Goal: Information Seeking & Learning: Learn about a topic

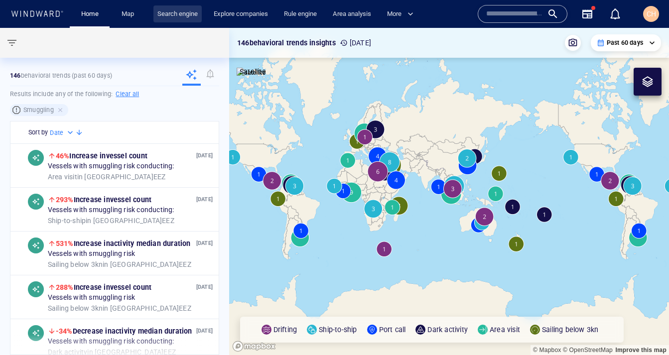
click at [181, 18] on link "Search engine" at bounding box center [177, 13] width 48 height 17
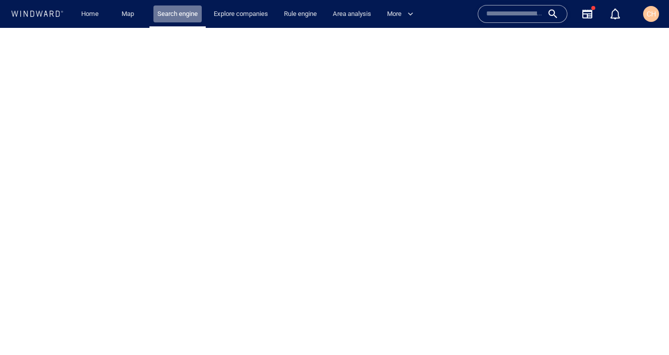
click at [181, 18] on link "Search engine" at bounding box center [177, 13] width 48 height 17
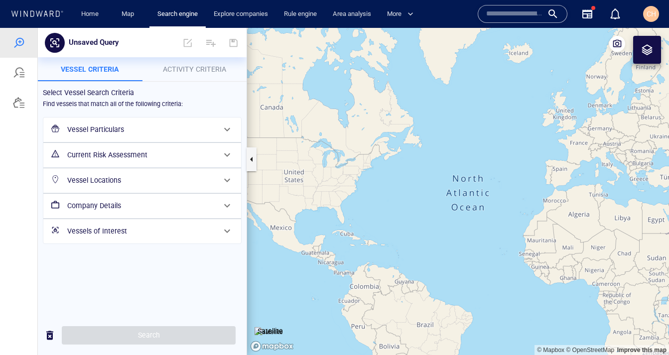
click at [181, 77] on button "Activity Criteria" at bounding box center [194, 69] width 105 height 24
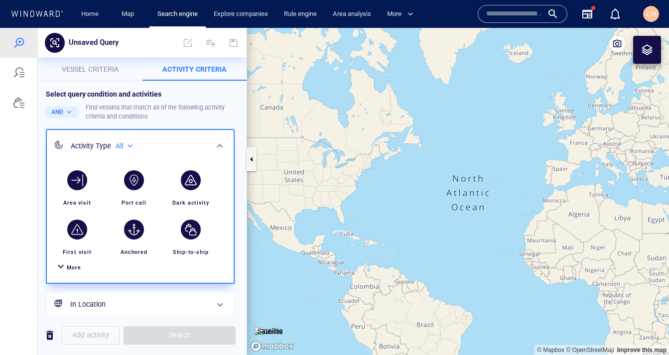
click at [66, 267] on div at bounding box center [61, 268] width 12 height 14
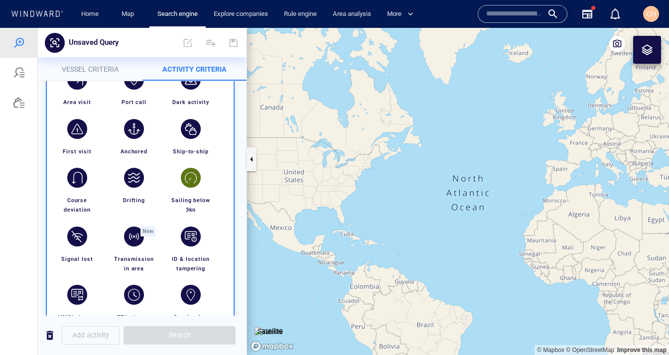
scroll to position [58, 0]
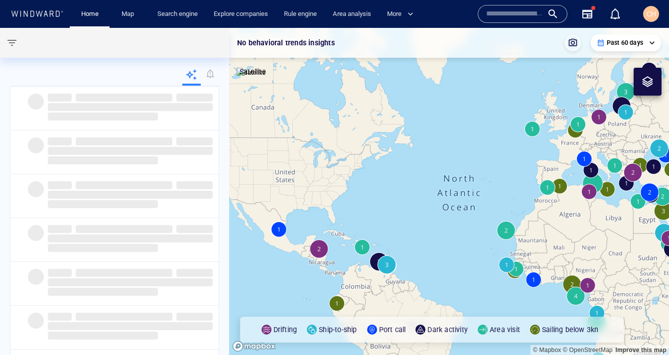
click at [512, 15] on input "text" at bounding box center [514, 13] width 57 height 15
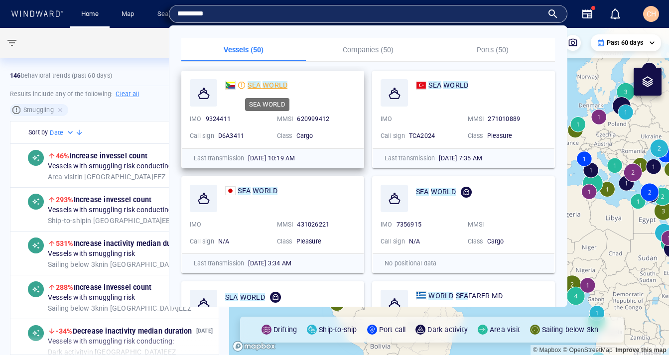
type input "*********"
click at [273, 84] on mark "WORLD" at bounding box center [275, 85] width 25 height 8
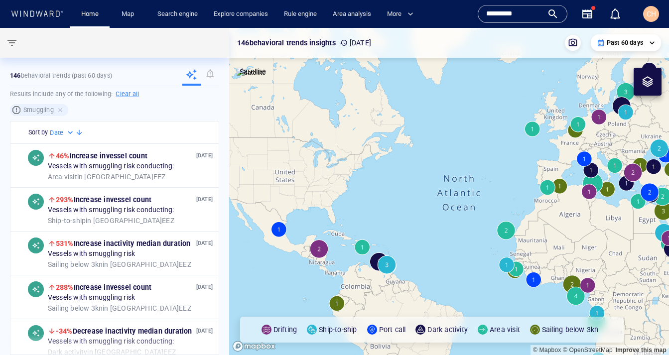
drag, startPoint x: 441, startPoint y: 230, endPoint x: 286, endPoint y: 128, distance: 185.6
click at [286, 128] on canvas "Map" at bounding box center [449, 191] width 440 height 327
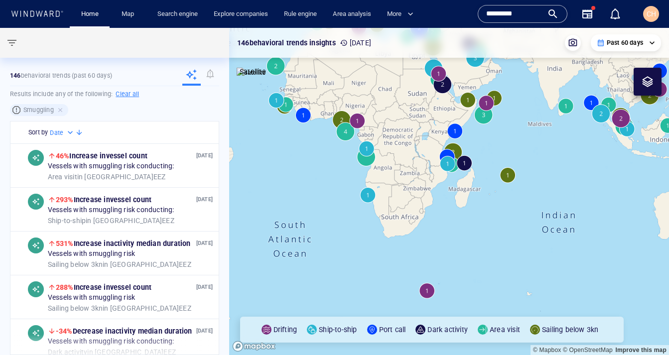
drag, startPoint x: 499, startPoint y: 116, endPoint x: 499, endPoint y: 138, distance: 21.9
click at [499, 137] on canvas "Map" at bounding box center [449, 191] width 440 height 327
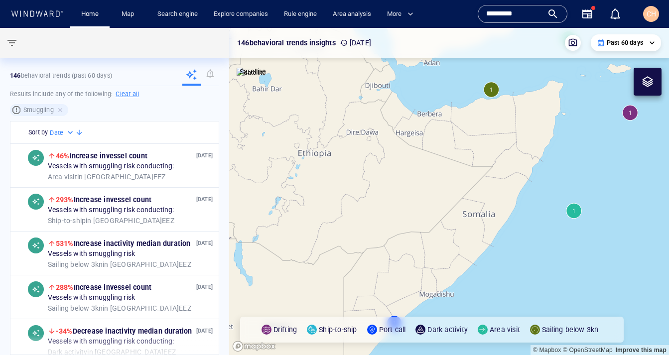
click at [492, 90] on canvas "Map" at bounding box center [449, 191] width 440 height 327
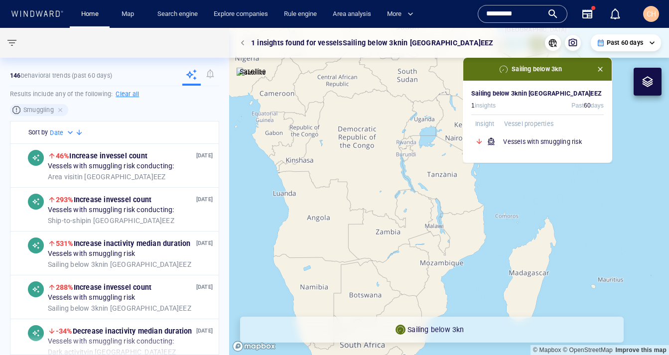
click at [600, 69] on span "button" at bounding box center [600, 69] width 8 height 8
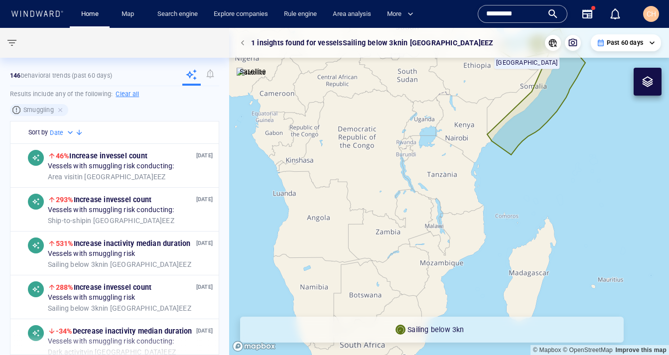
drag, startPoint x: 549, startPoint y: 117, endPoint x: 497, endPoint y: 270, distance: 161.3
click at [497, 270] on canvas "Map" at bounding box center [449, 191] width 440 height 327
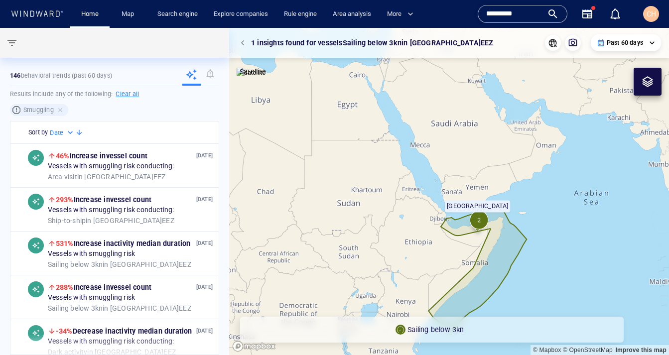
click at [623, 54] on div "**********" at bounding box center [449, 43] width 440 height 30
click at [623, 39] on p "Past 60 days" at bounding box center [625, 42] width 36 height 9
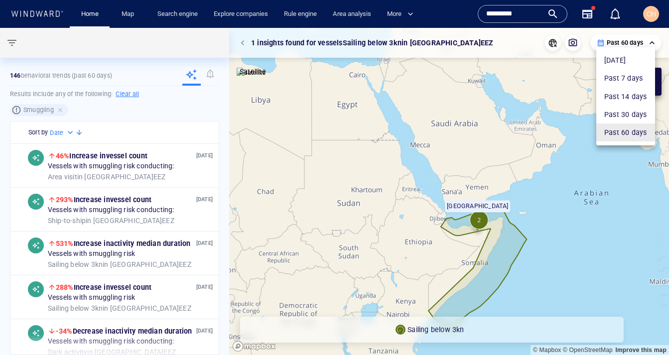
click at [614, 118] on li "Past 30 days" at bounding box center [625, 115] width 59 height 18
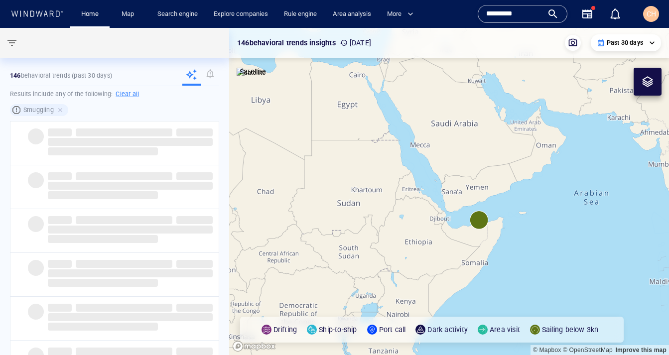
click at [487, 223] on canvas "Map" at bounding box center [449, 191] width 440 height 327
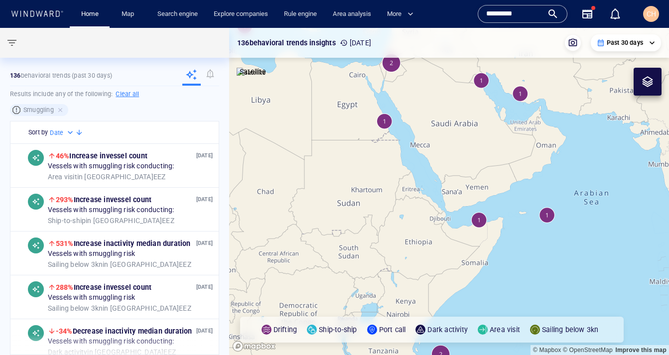
click at [476, 221] on canvas "Map" at bounding box center [449, 191] width 440 height 327
click at [480, 221] on canvas "Map" at bounding box center [449, 191] width 440 height 327
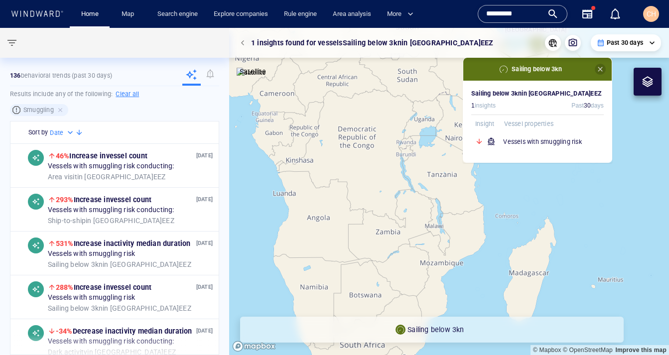
click at [600, 70] on span "button" at bounding box center [600, 69] width 8 height 8
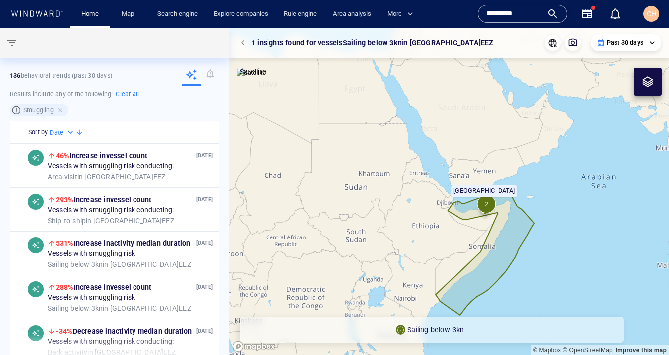
drag, startPoint x: 573, startPoint y: 112, endPoint x: 522, endPoint y: 273, distance: 169.1
click at [522, 273] on canvas "Map" at bounding box center [449, 191] width 440 height 327
click at [547, 201] on canvas "Map" at bounding box center [449, 191] width 440 height 327
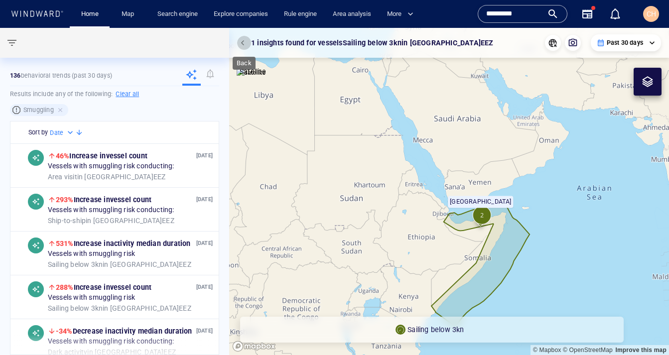
click at [242, 47] on button "button" at bounding box center [244, 43] width 14 height 14
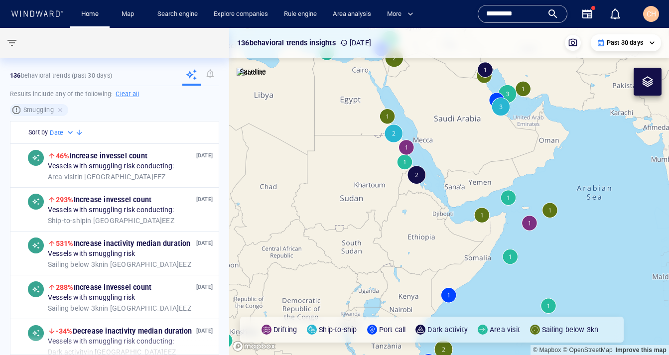
click at [512, 199] on canvas "Map" at bounding box center [449, 191] width 440 height 327
click at [507, 203] on canvas "Map" at bounding box center [449, 191] width 440 height 327
click at [511, 196] on canvas "Map" at bounding box center [449, 191] width 440 height 327
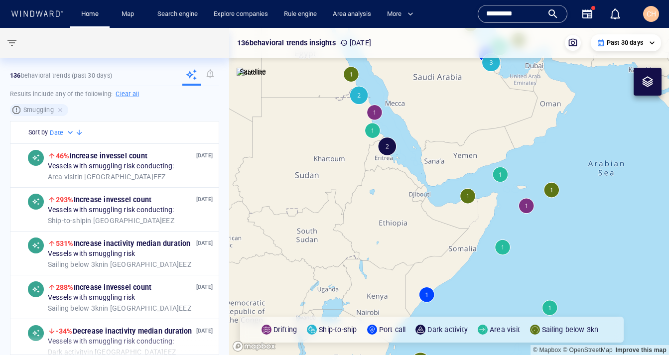
click at [501, 183] on canvas "Map" at bounding box center [449, 191] width 440 height 327
click at [501, 178] on canvas "Map" at bounding box center [449, 191] width 440 height 327
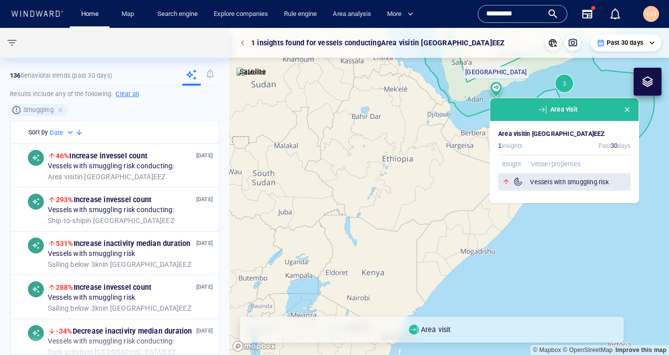
click at [586, 185] on h6 "Vessels with smuggling risk" at bounding box center [580, 182] width 101 height 10
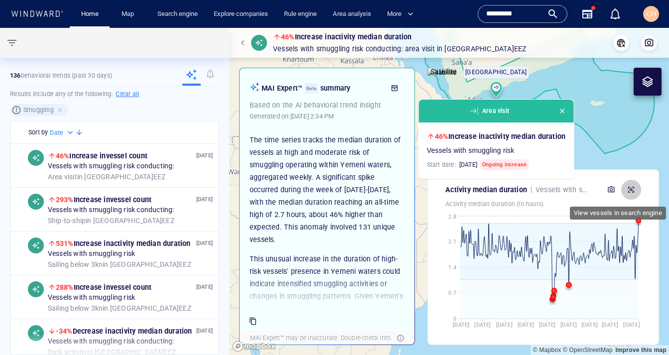
click at [628, 191] on icon "button" at bounding box center [631, 190] width 6 height 6
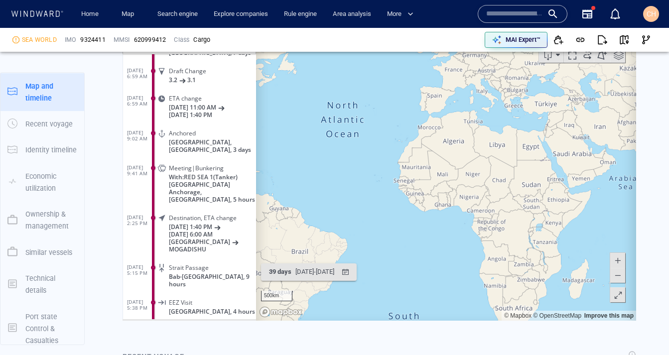
scroll to position [878, 0]
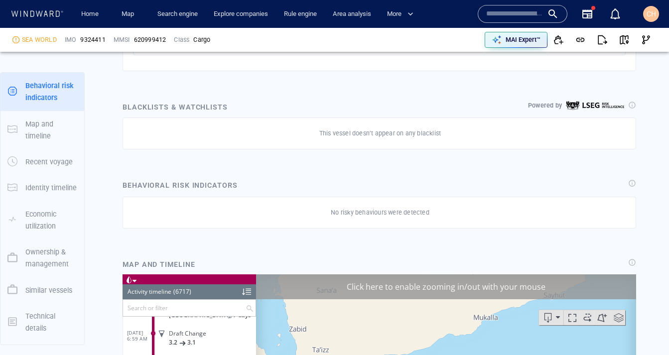
scroll to position [612, 0]
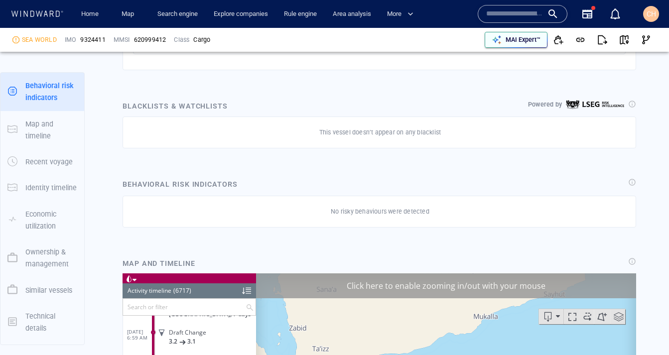
click at [518, 41] on p "MAI Expert™" at bounding box center [523, 39] width 35 height 9
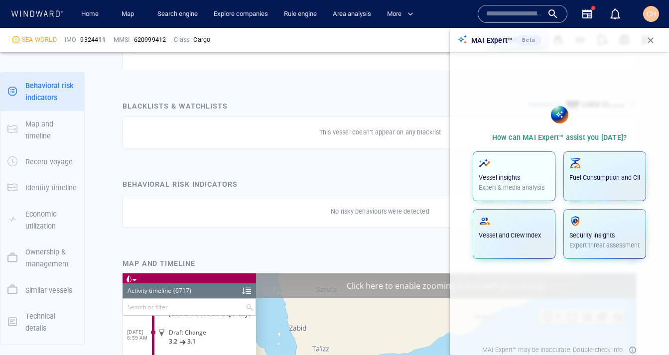
click at [510, 158] on span "button" at bounding box center [514, 163] width 71 height 12
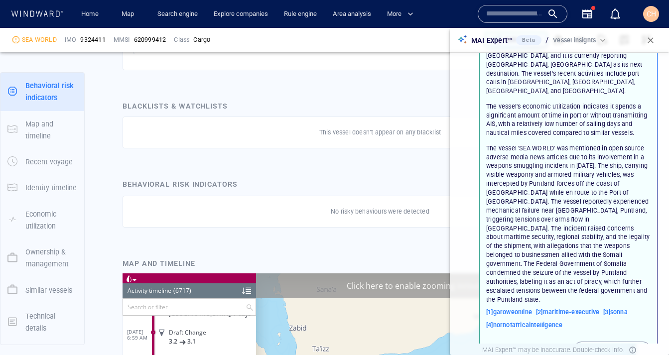
scroll to position [285, 0]
click at [660, 41] on button "button" at bounding box center [651, 40] width 22 height 22
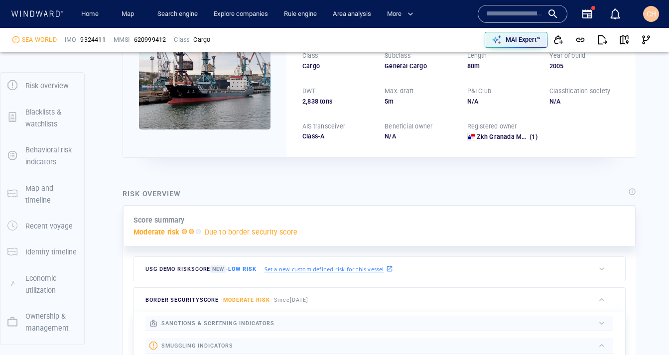
scroll to position [0, 0]
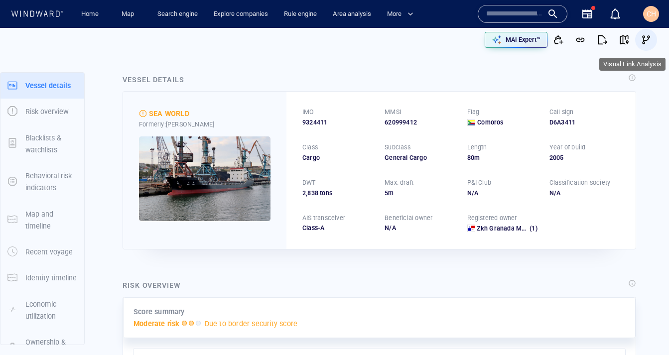
click at [648, 40] on span "button" at bounding box center [646, 40] width 10 height 10
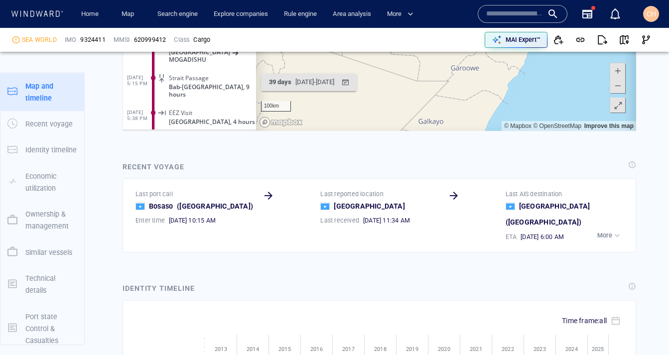
scroll to position [1176, 0]
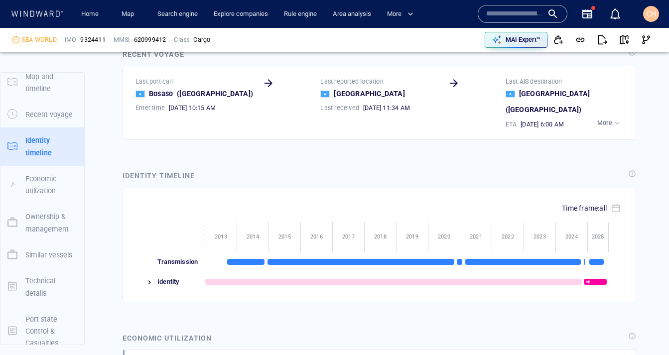
click at [524, 9] on input "text" at bounding box center [514, 13] width 57 height 15
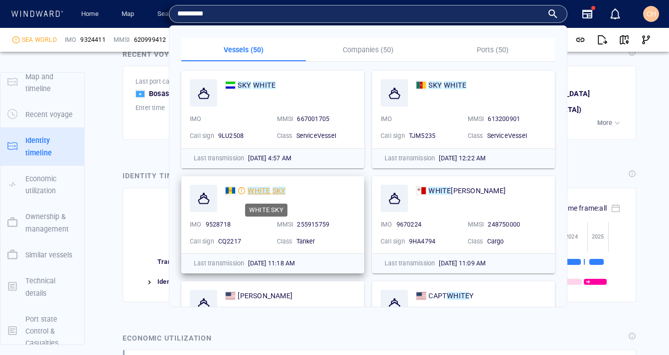
type input "*********"
click at [265, 188] on mark "WHITE" at bounding box center [259, 191] width 22 height 8
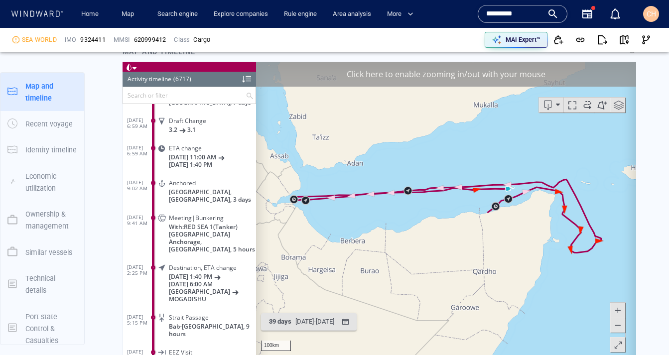
scroll to position [829, 0]
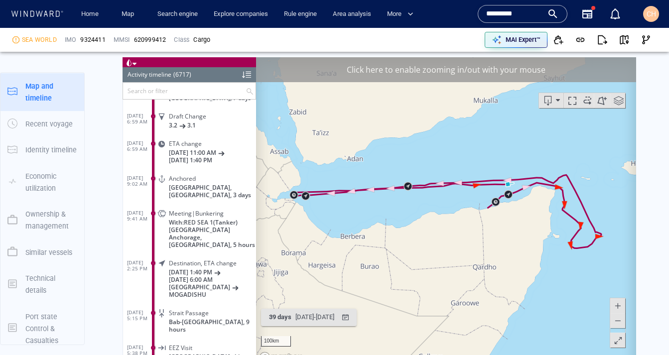
click at [340, 157] on canvas "Map" at bounding box center [446, 211] width 380 height 309
click at [336, 312] on div "7/19/2025 - 8/27/2025" at bounding box center [314, 316] width 43 height 15
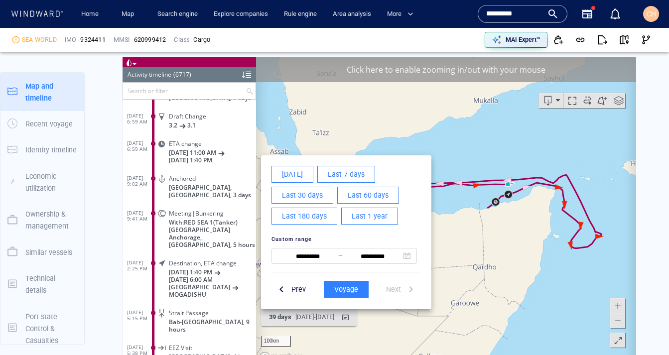
click at [318, 218] on span "Last 180 days" at bounding box center [304, 216] width 45 height 12
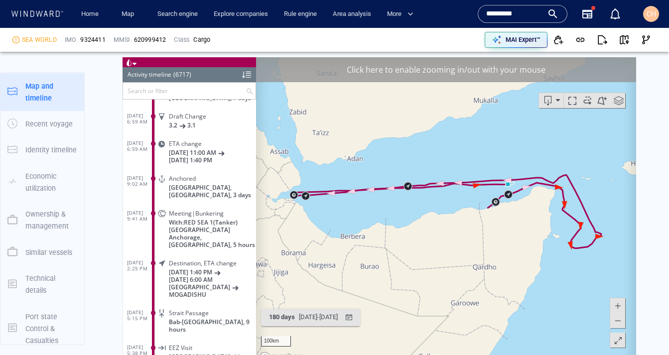
scroll to position [183854, 0]
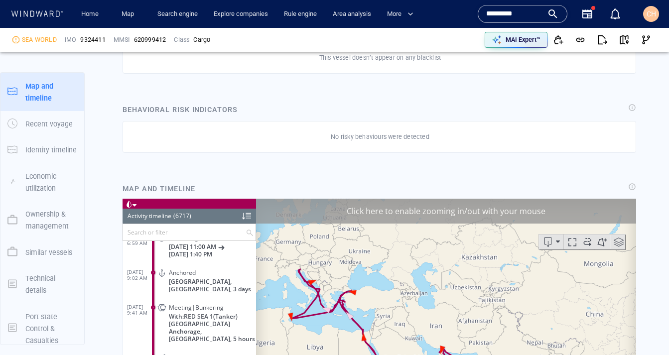
scroll to position [714, 0]
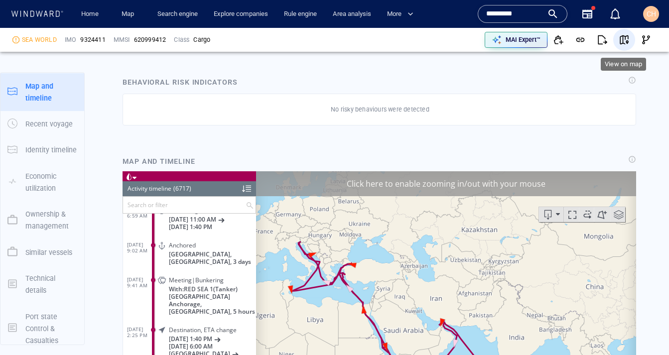
click at [624, 44] on span "button" at bounding box center [624, 40] width 10 height 10
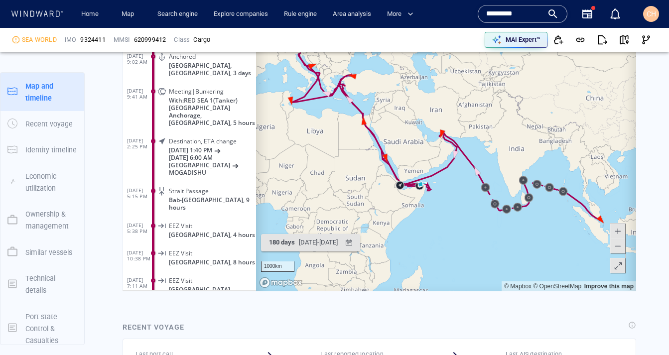
scroll to position [902, 0]
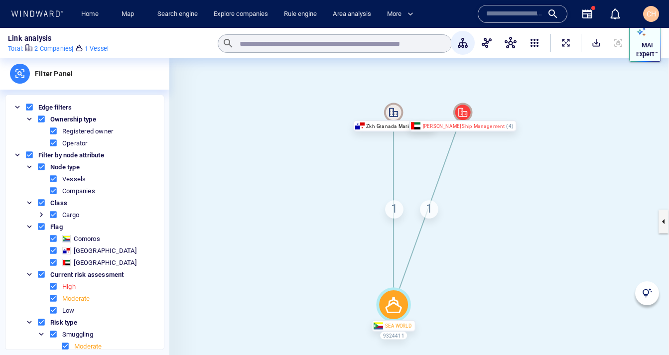
click at [644, 54] on p "MAI Expert™" at bounding box center [647, 50] width 22 height 18
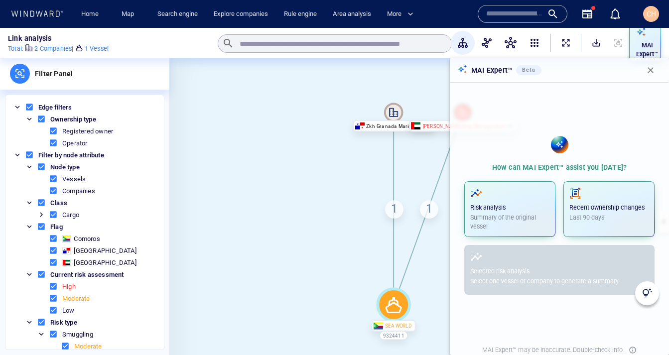
click at [478, 254] on div "Selected risk analysis Select one vessel or company to generate a summary" at bounding box center [559, 270] width 190 height 50
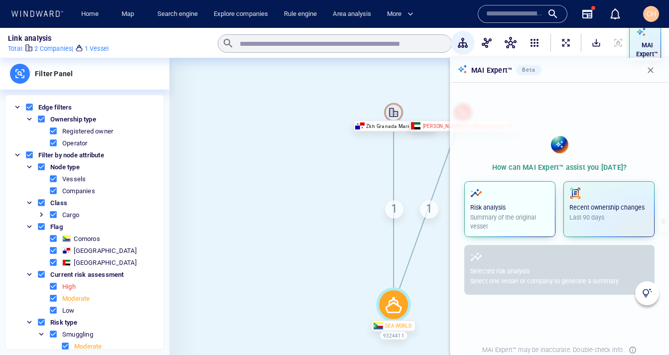
click at [503, 219] on p "Summary of the original vessel" at bounding box center [509, 222] width 79 height 18
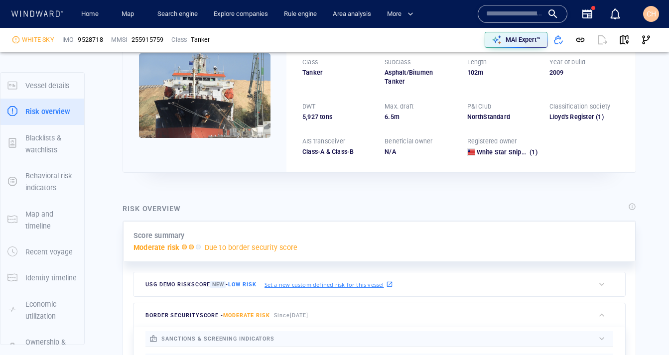
scroll to position [26, 0]
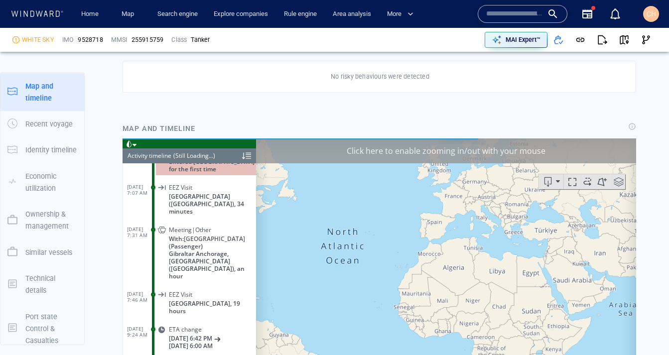
scroll to position [5328, 0]
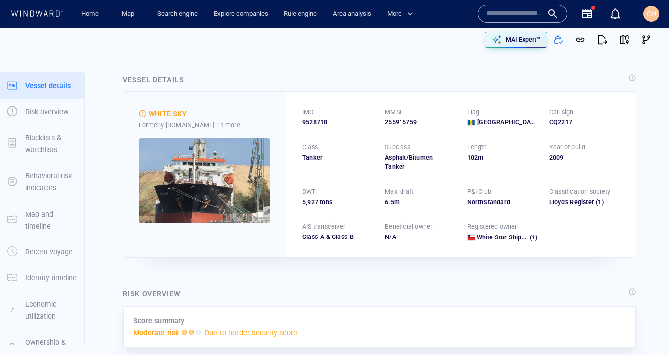
click at [510, 20] on input "text" at bounding box center [514, 13] width 57 height 15
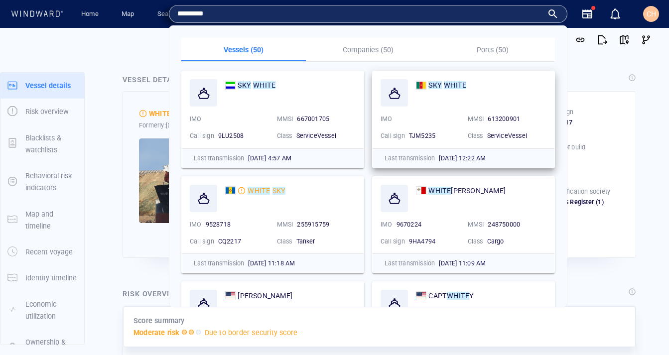
type input "*********"
click at [457, 118] on div "IMO" at bounding box center [420, 119] width 83 height 13
click at [446, 85] on mark "WHITE" at bounding box center [455, 85] width 22 height 8
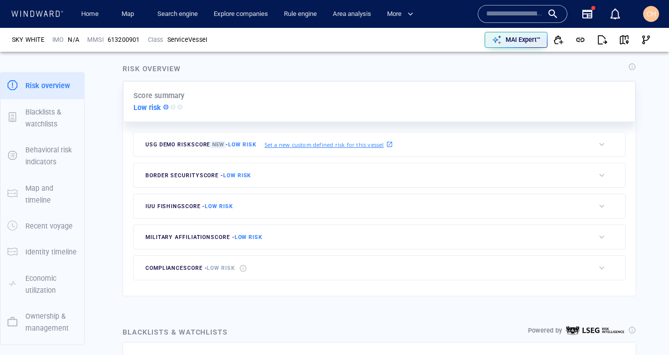
scroll to position [212, 0]
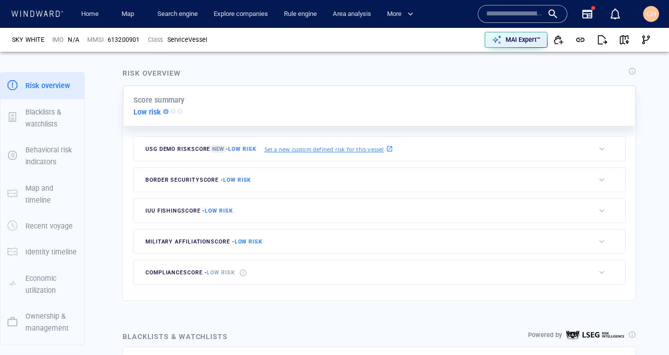
click at [271, 231] on div "military affiliation score - Low risk" at bounding box center [364, 242] width 461 height 24
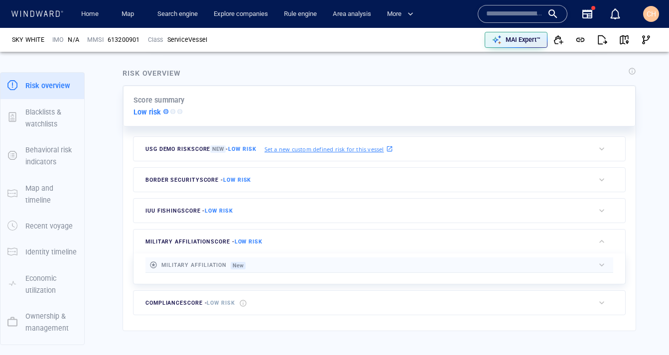
click at [273, 235] on div "military affiliation score - Low risk" at bounding box center [364, 242] width 461 height 24
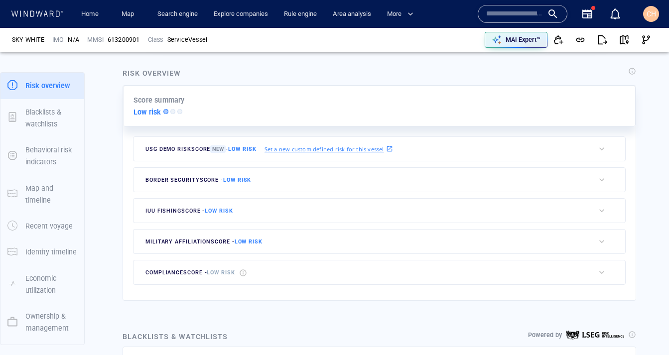
click at [266, 176] on div "border security score - Low risk" at bounding box center [364, 180] width 461 height 24
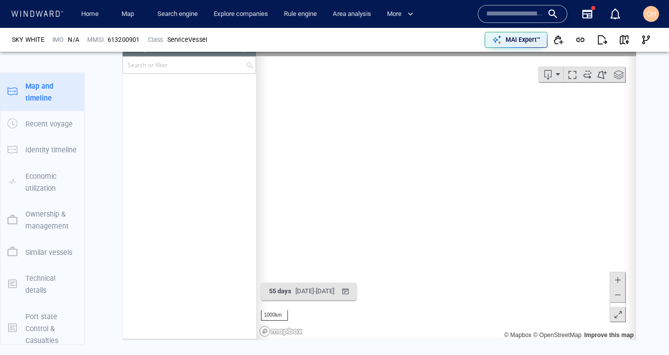
scroll to position [7435, 0]
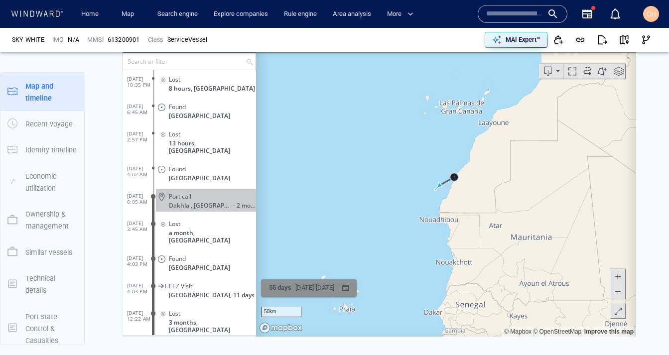
click at [336, 289] on div "[DATE] - [DATE]" at bounding box center [314, 287] width 43 height 15
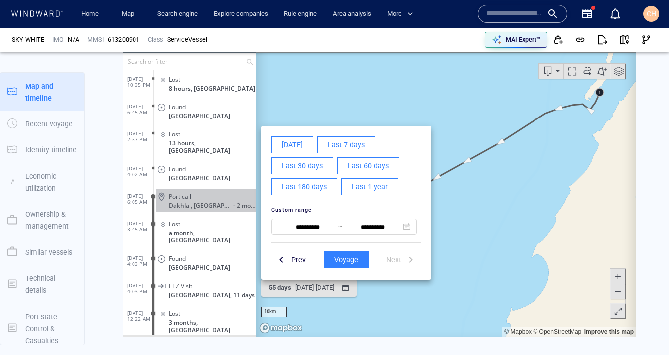
click at [363, 190] on span "Last 1 year" at bounding box center [370, 186] width 36 height 12
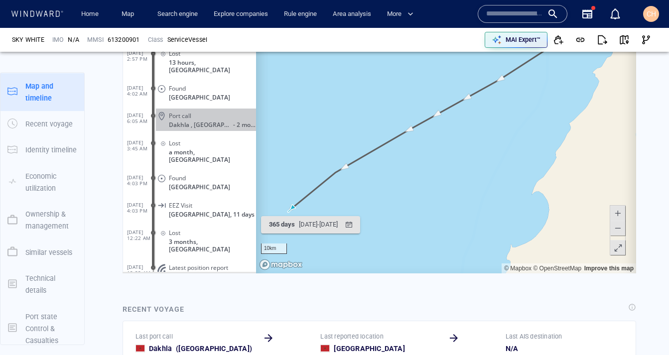
scroll to position [912, 0]
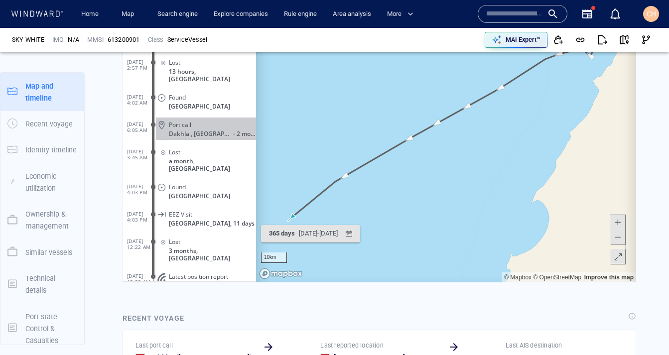
click at [620, 234] on span at bounding box center [618, 237] width 10 height 15
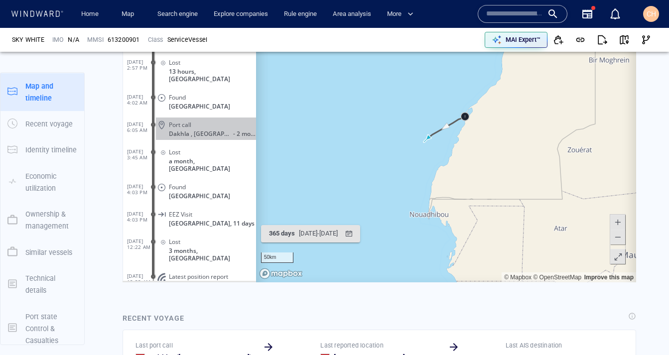
click at [620, 234] on span at bounding box center [618, 237] width 10 height 15
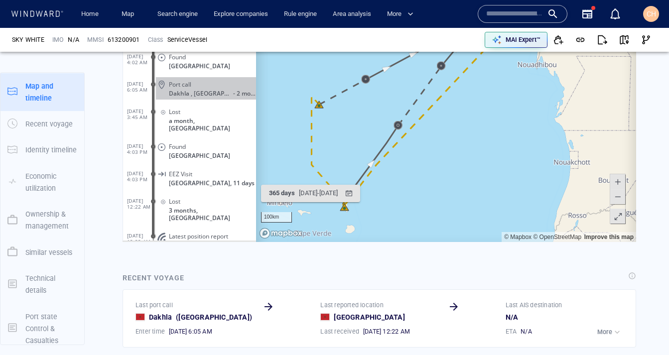
scroll to position [954, 0]
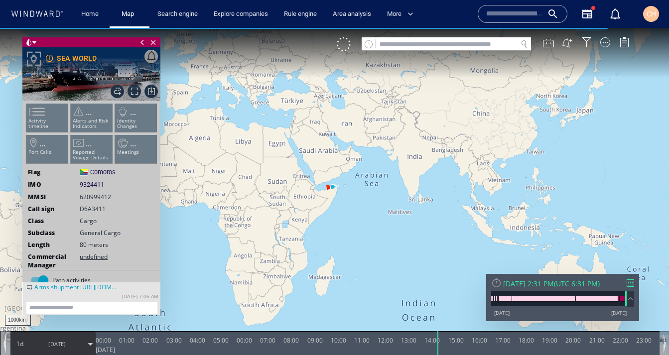
click at [88, 122] on ul "Activity timeline ... Alerts and Risk Indicators ... Identity Changes ... Port …" at bounding box center [92, 136] width 134 height 70
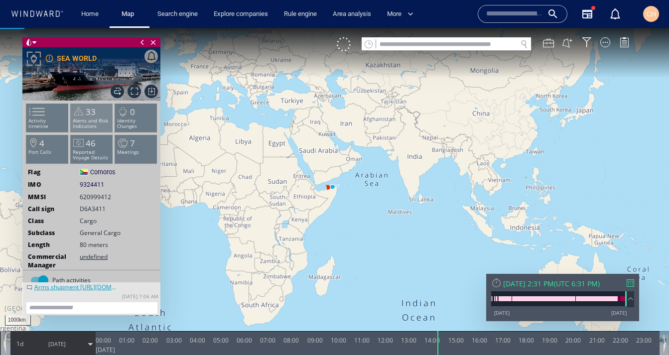
click at [100, 112] on li "33 Alerts and Risk Indicators" at bounding box center [92, 117] width 42 height 29
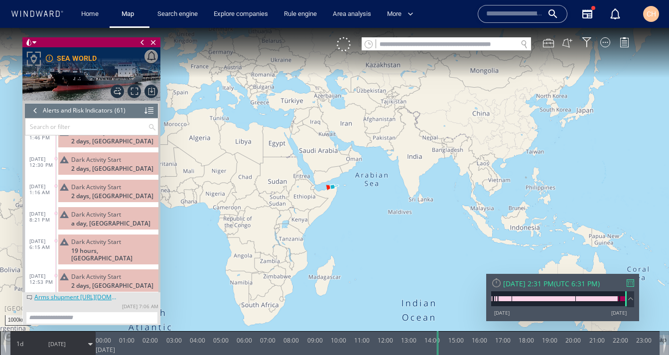
scroll to position [588, 0]
click at [57, 348] on span "[DATE]" at bounding box center [57, 344] width 50 height 25
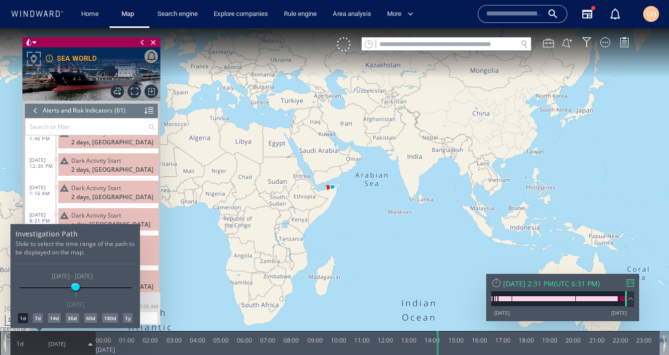
click at [129, 317] on div "1y" at bounding box center [127, 318] width 9 height 10
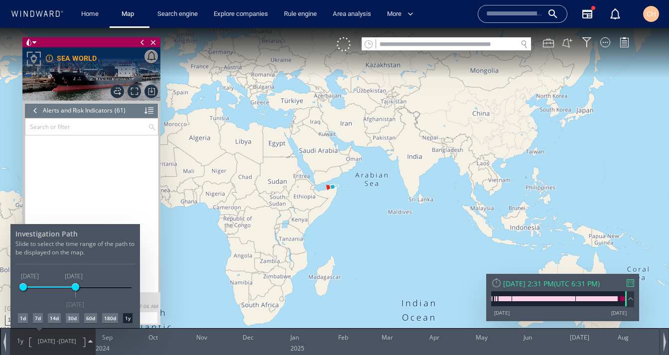
scroll to position [1512, 0]
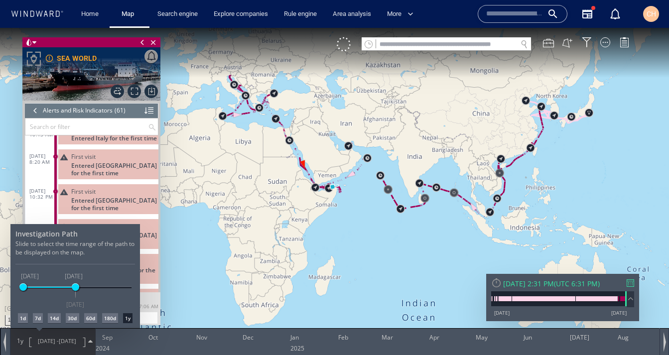
click at [356, 177] on div at bounding box center [334, 191] width 669 height 327
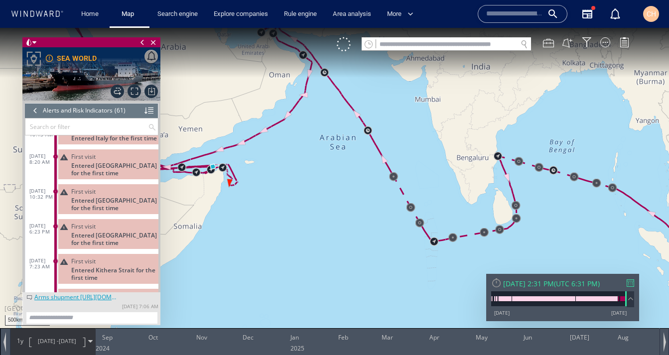
drag, startPoint x: 342, startPoint y: 144, endPoint x: 410, endPoint y: 234, distance: 112.1
click at [410, 234] on canvas "Map" at bounding box center [334, 186] width 669 height 317
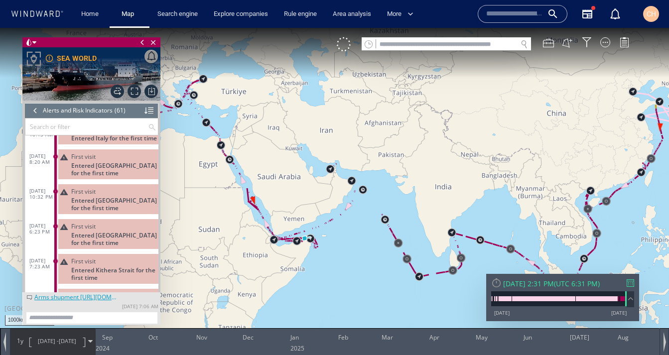
drag, startPoint x: 264, startPoint y: 93, endPoint x: 356, endPoint y: 161, distance: 114.7
click at [357, 160] on canvas "Map" at bounding box center [334, 186] width 669 height 317
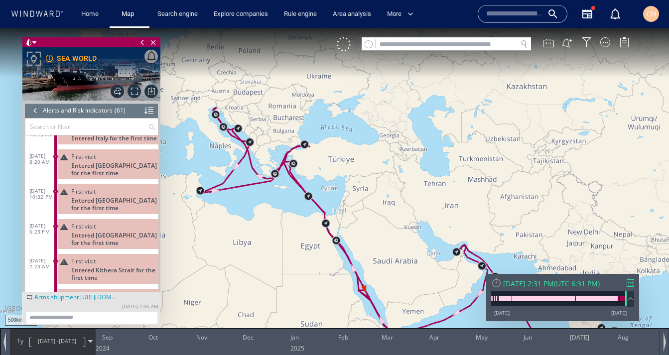
click at [35, 108] on div at bounding box center [35, 110] width 11 height 15
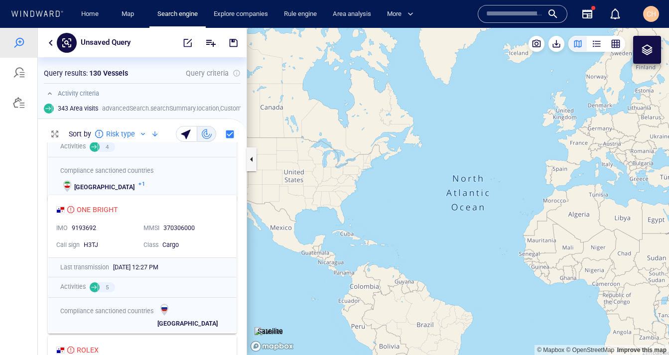
scroll to position [1176, 0]
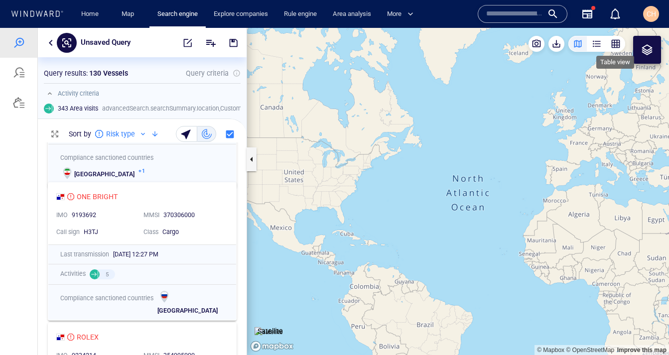
click at [614, 39] on div "button" at bounding box center [616, 44] width 10 height 10
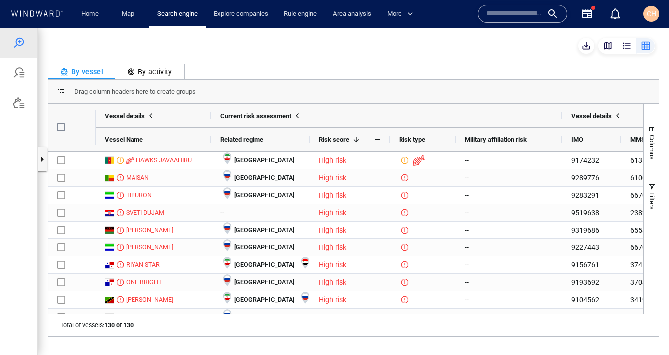
click at [360, 140] on span at bounding box center [356, 140] width 8 height 8
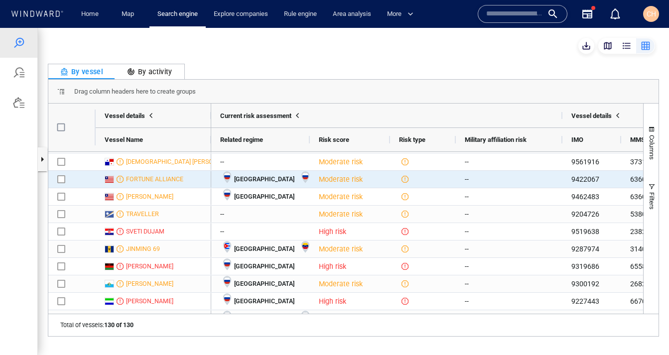
scroll to position [0, 0]
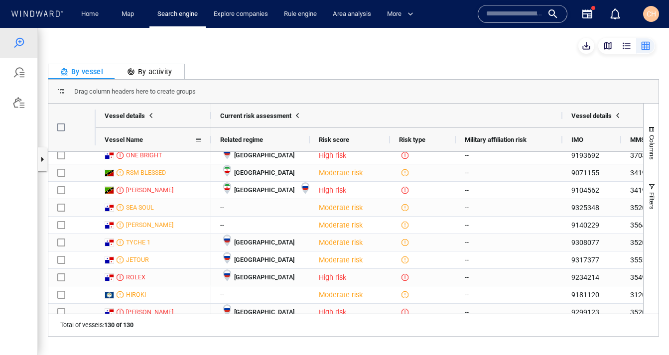
click at [196, 137] on span at bounding box center [198, 140] width 8 height 8
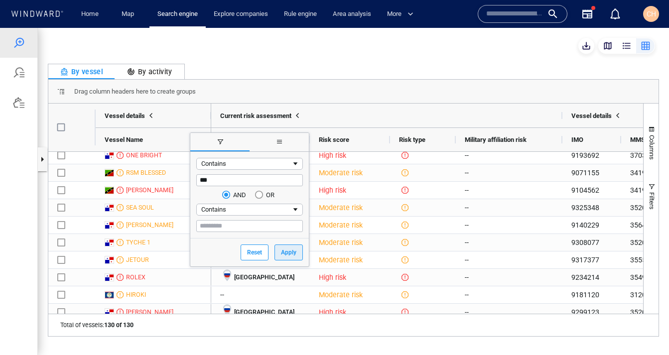
type input "***"
click at [285, 253] on button "Apply" at bounding box center [289, 253] width 28 height 16
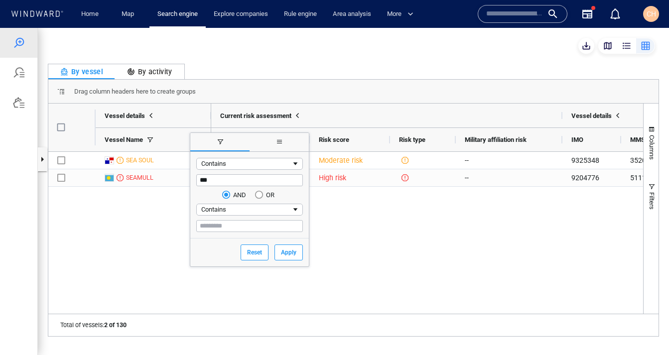
click at [152, 261] on div "SEA SOUL SEAMULL -- Moderate risk -- 9325348 352004909 3E7132 Iran High risk --…" at bounding box center [345, 233] width 595 height 162
